Goal: Information Seeking & Learning: Check status

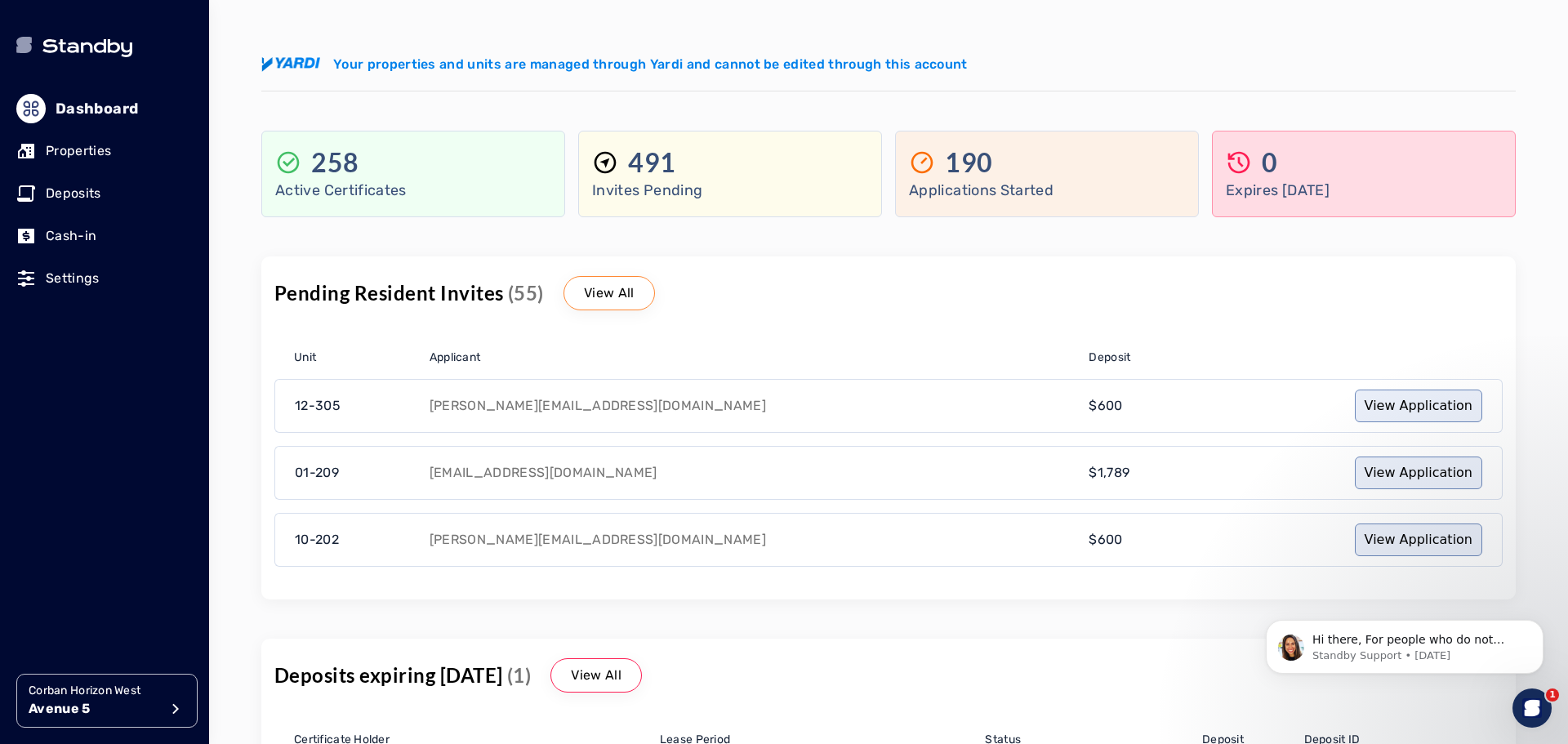
click at [83, 152] on p "Properties" at bounding box center [78, 152] width 65 height 20
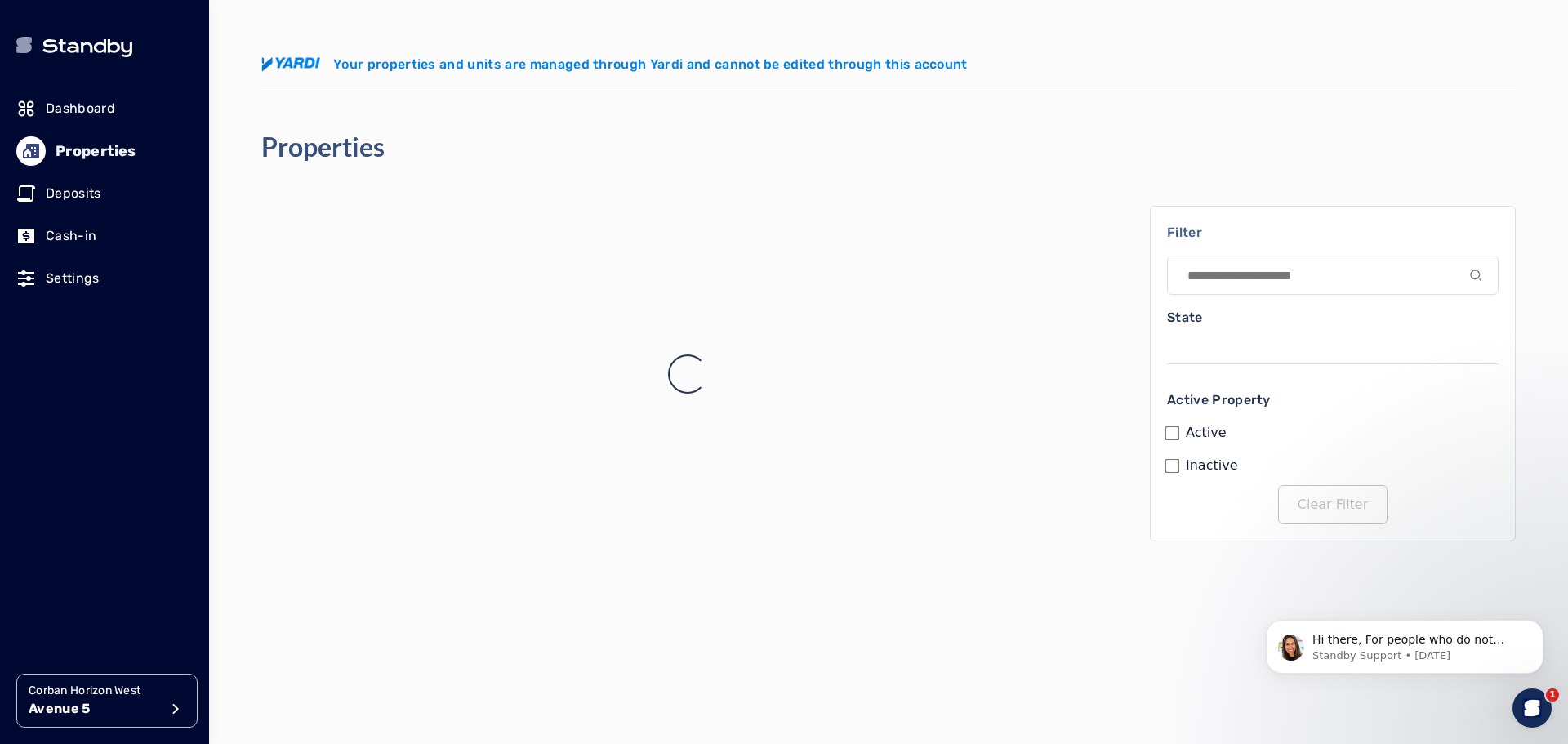
click at [85, 201] on p "Deposits" at bounding box center [73, 194] width 55 height 20
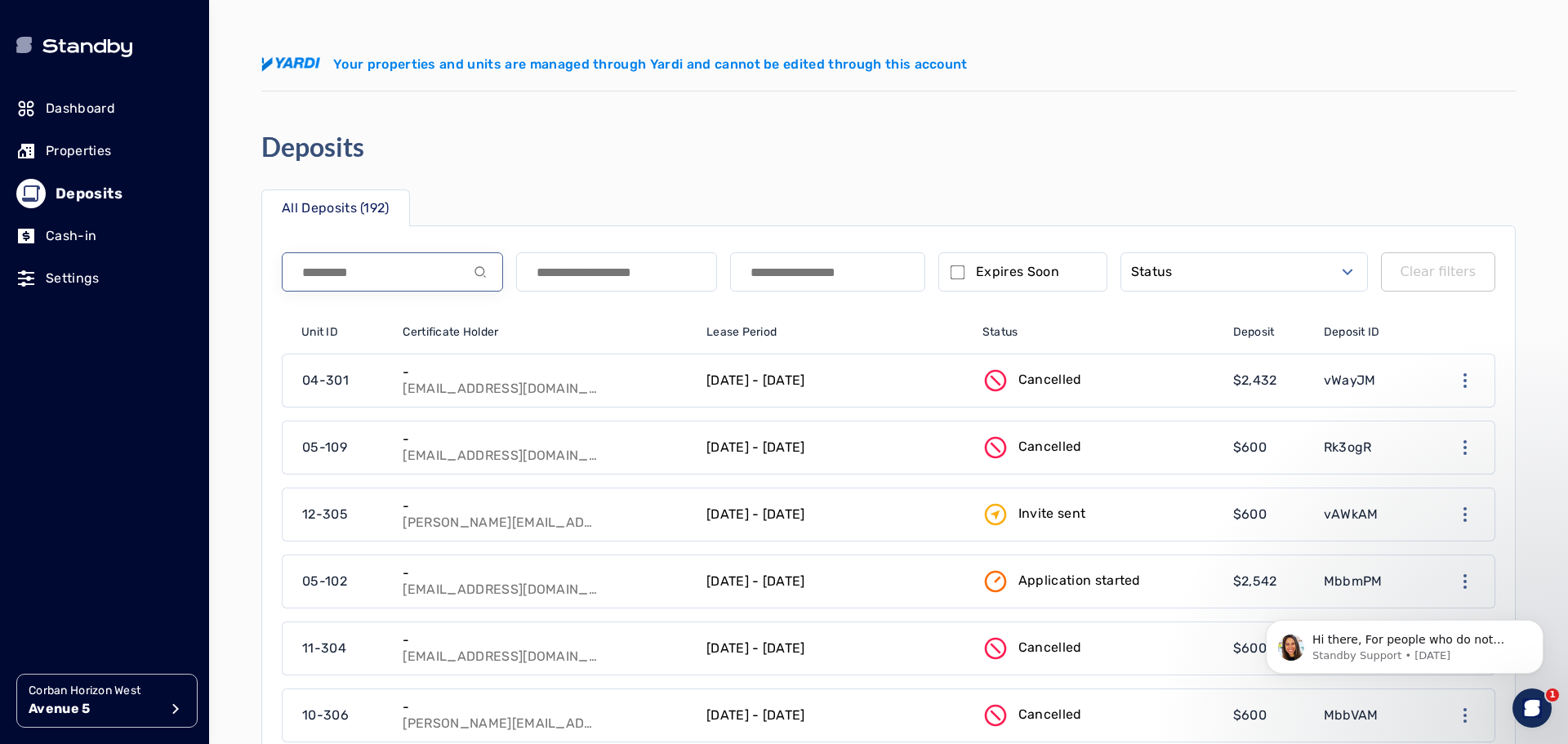
click at [348, 280] on input at bounding box center [392, 272] width 221 height 39
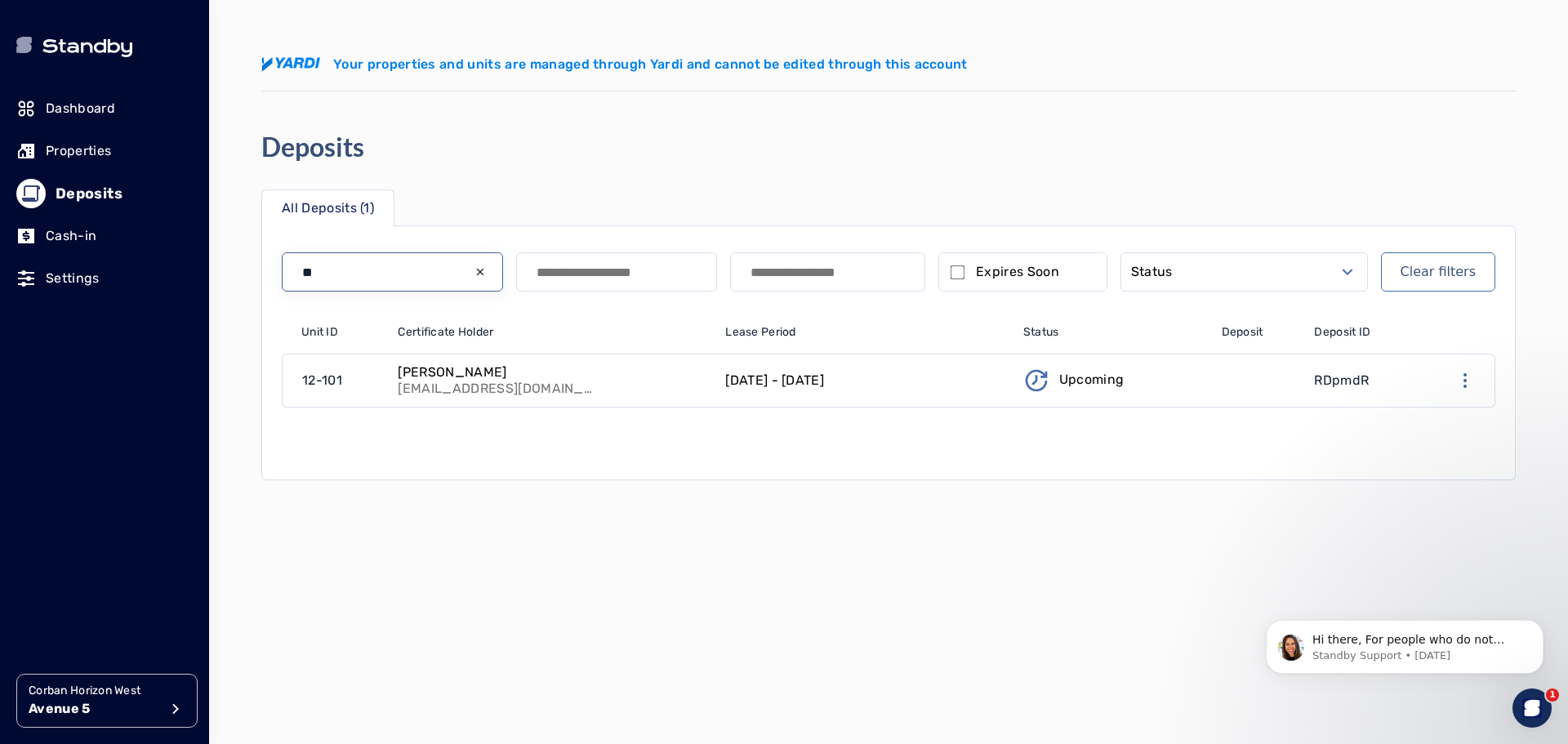
type input "*"
